Goal: Transaction & Acquisition: Subscribe to service/newsletter

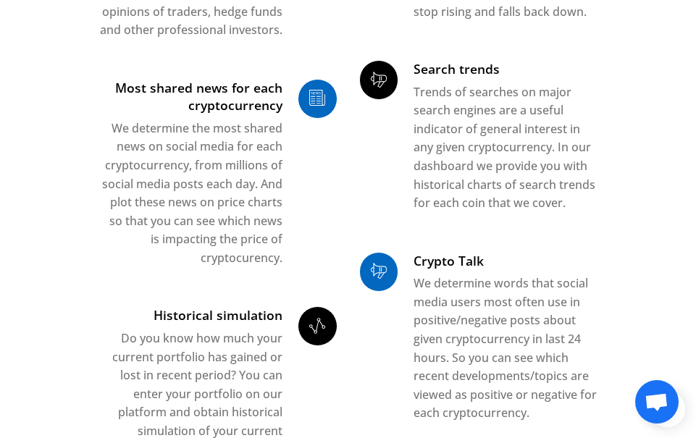
scroll to position [724, 0]
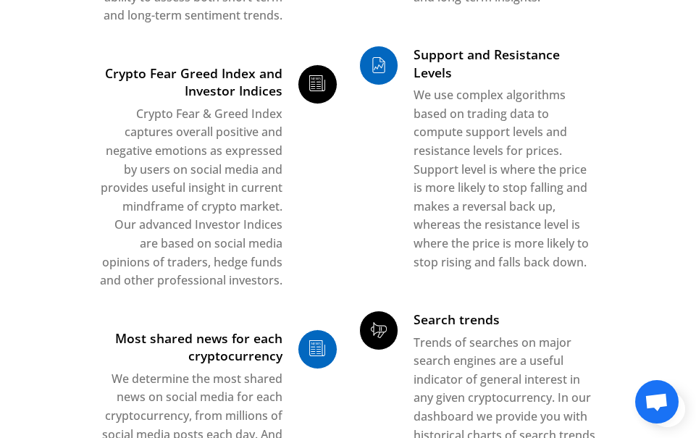
click at [316, 98] on icon at bounding box center [317, 84] width 38 height 25
drag, startPoint x: 249, startPoint y: 119, endPoint x: 249, endPoint y: 128, distance: 8.7
click at [249, 120] on div "Crypto Fear Greed Index and Investor Indices Crypto Fear & Greed Index captures…" at bounding box center [190, 182] width 184 height 236
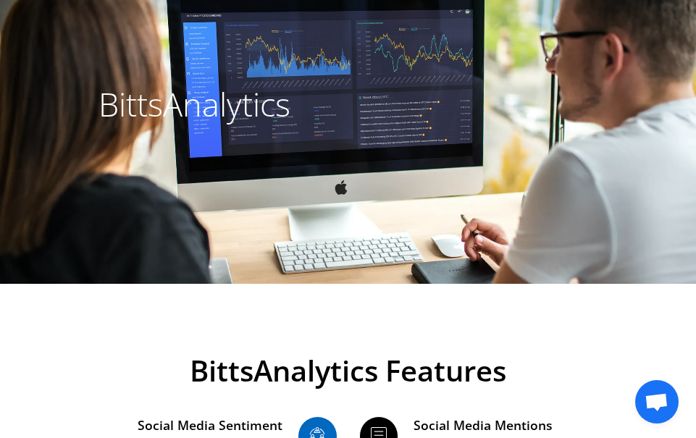
scroll to position [0, 0]
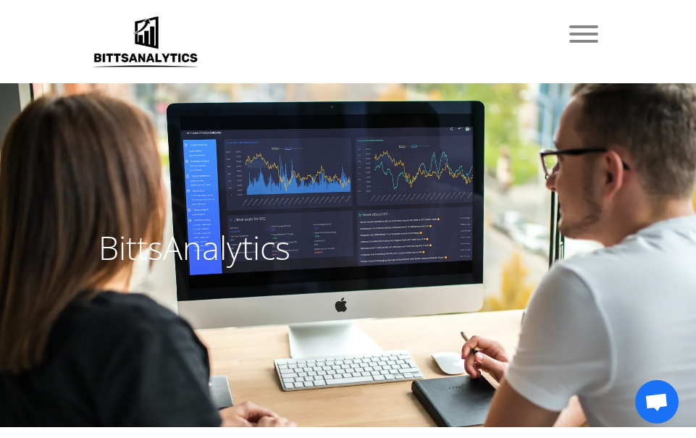
click at [583, 28] on span "Toggle navigation" at bounding box center [583, 26] width 29 height 3
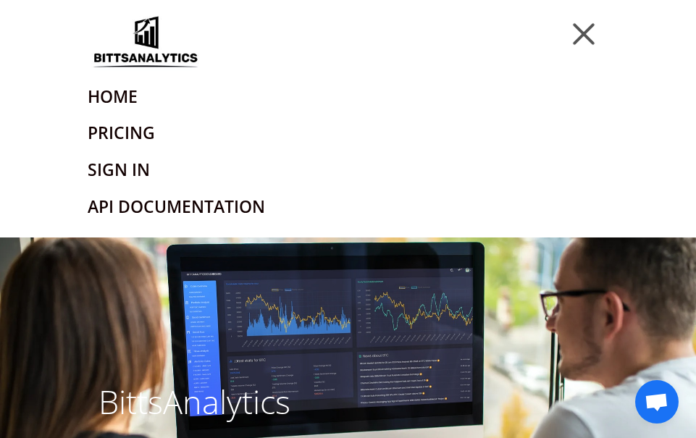
click at [139, 169] on link "Sign In" at bounding box center [348, 169] width 521 height 37
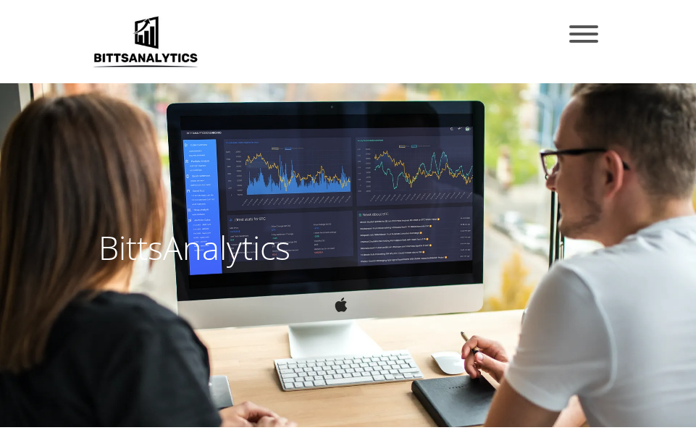
drag, startPoint x: 147, startPoint y: 45, endPoint x: 147, endPoint y: 54, distance: 8.7
click at [147, 45] on img at bounding box center [146, 41] width 116 height 59
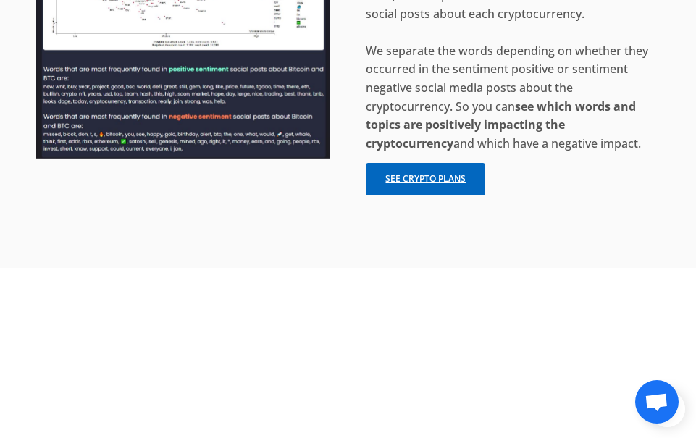
scroll to position [6660, 0]
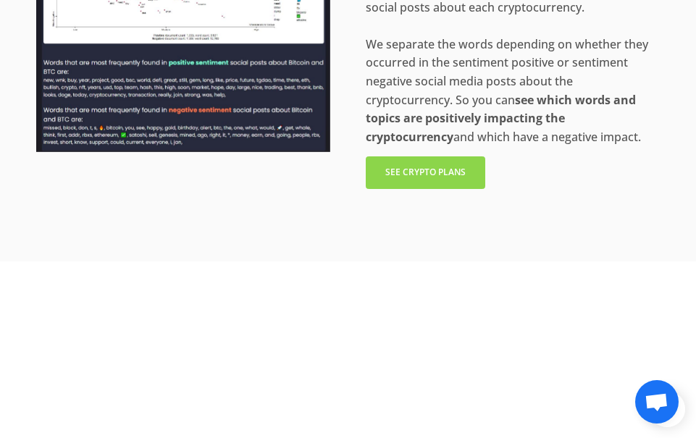
click at [417, 189] on link "See crypto plans" at bounding box center [425, 172] width 119 height 33
